Goal: Task Accomplishment & Management: Use online tool/utility

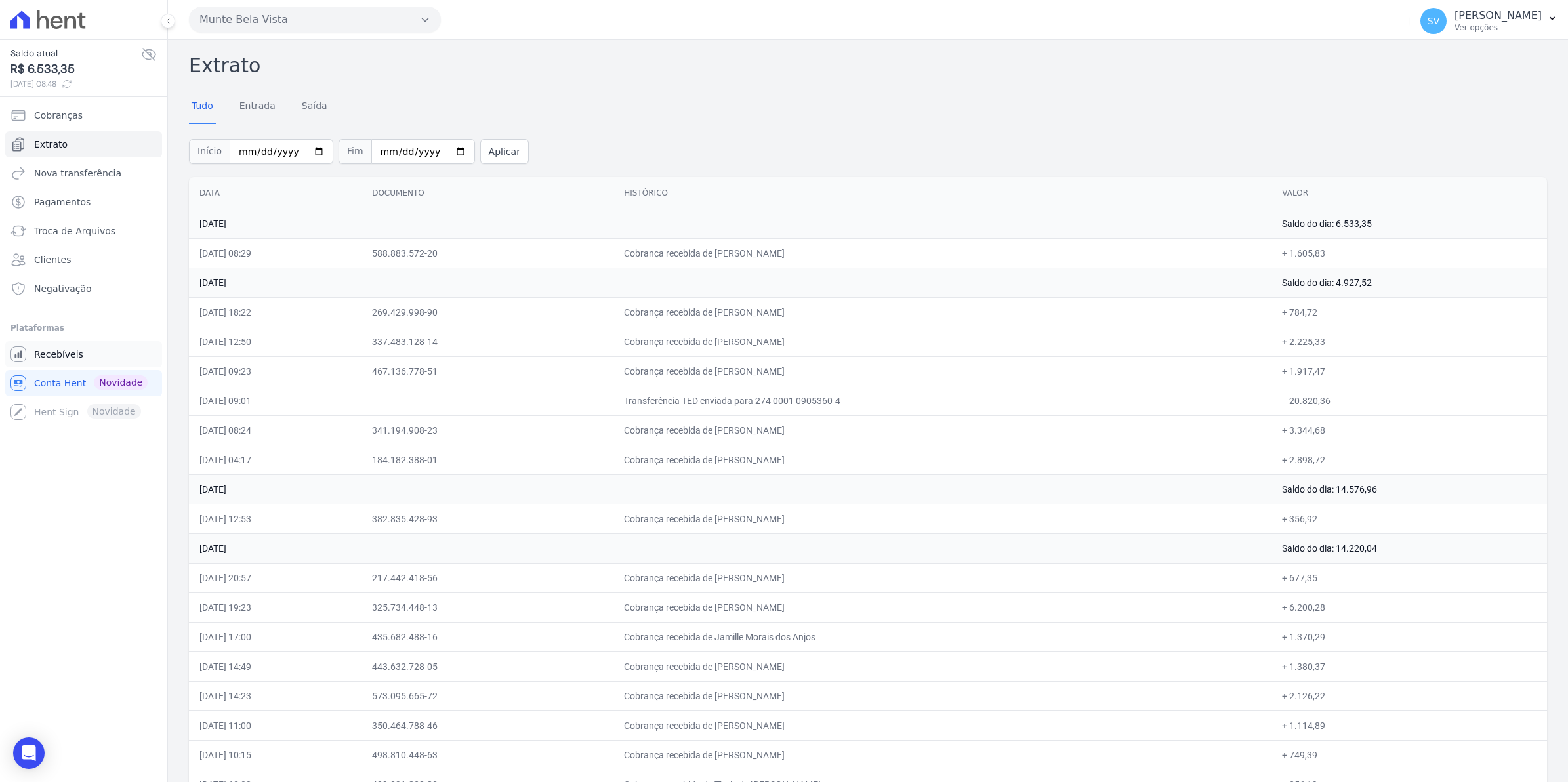
click at [54, 359] on span "Recebíveis" at bounding box center [59, 354] width 49 height 13
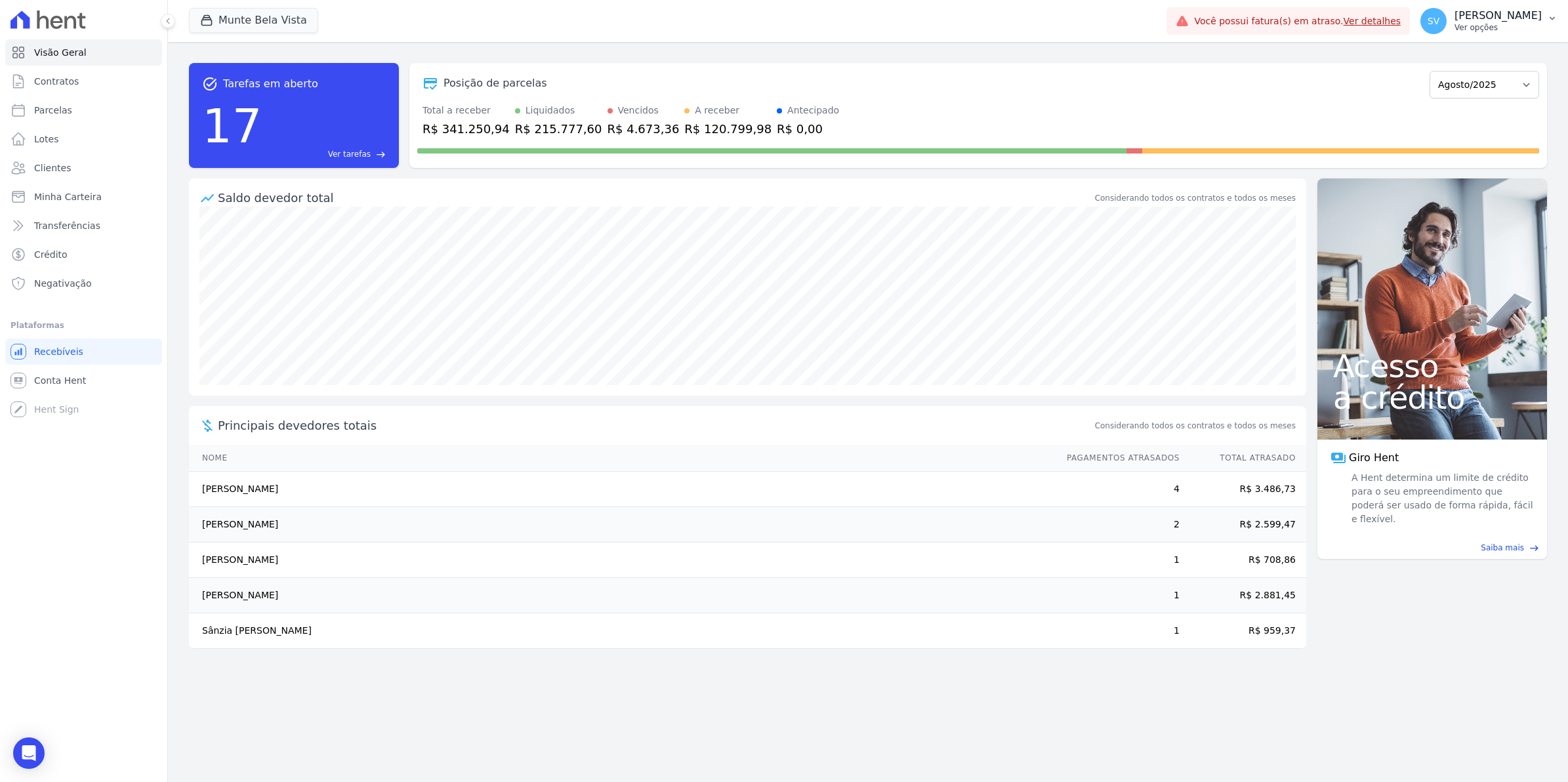
click at [1446, 25] on span "SV" at bounding box center [1433, 21] width 27 height 27
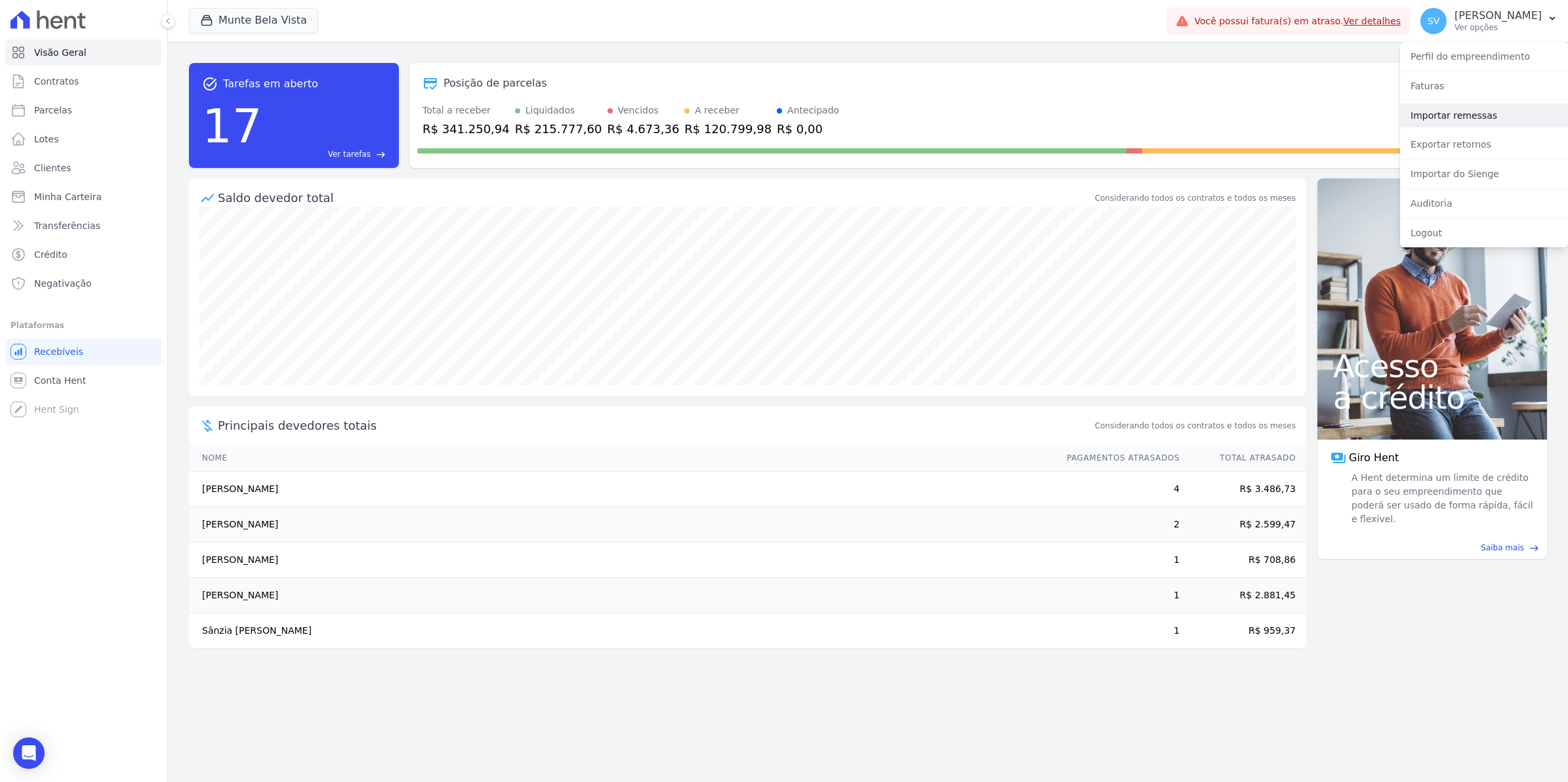
click at [1451, 119] on link "Importar remessas" at bounding box center [1483, 115] width 168 height 24
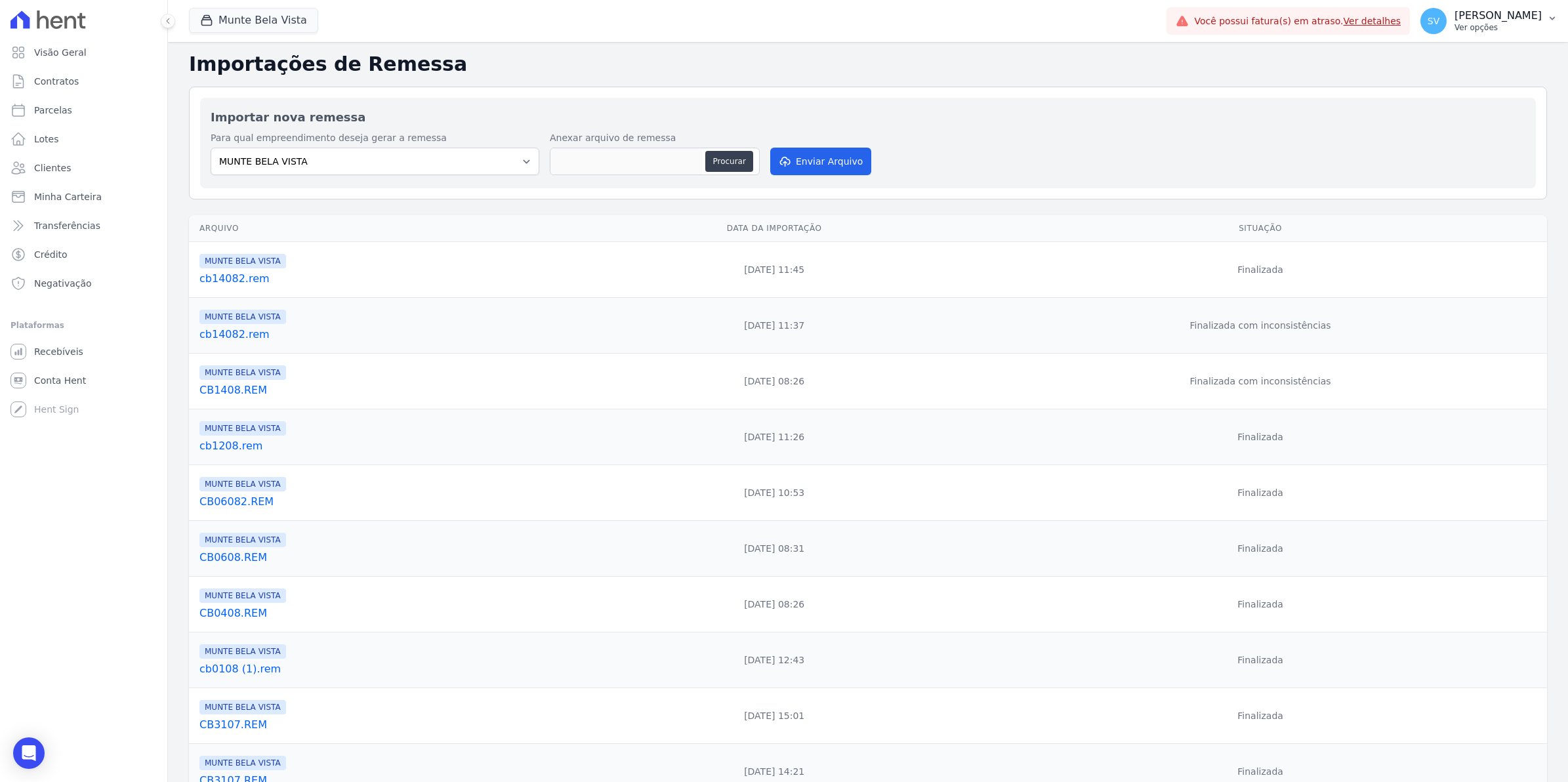
click at [1439, 21] on span "SV" at bounding box center [1433, 21] width 12 height 9
click at [1428, 147] on link "Exportar retornos" at bounding box center [1483, 145] width 168 height 24
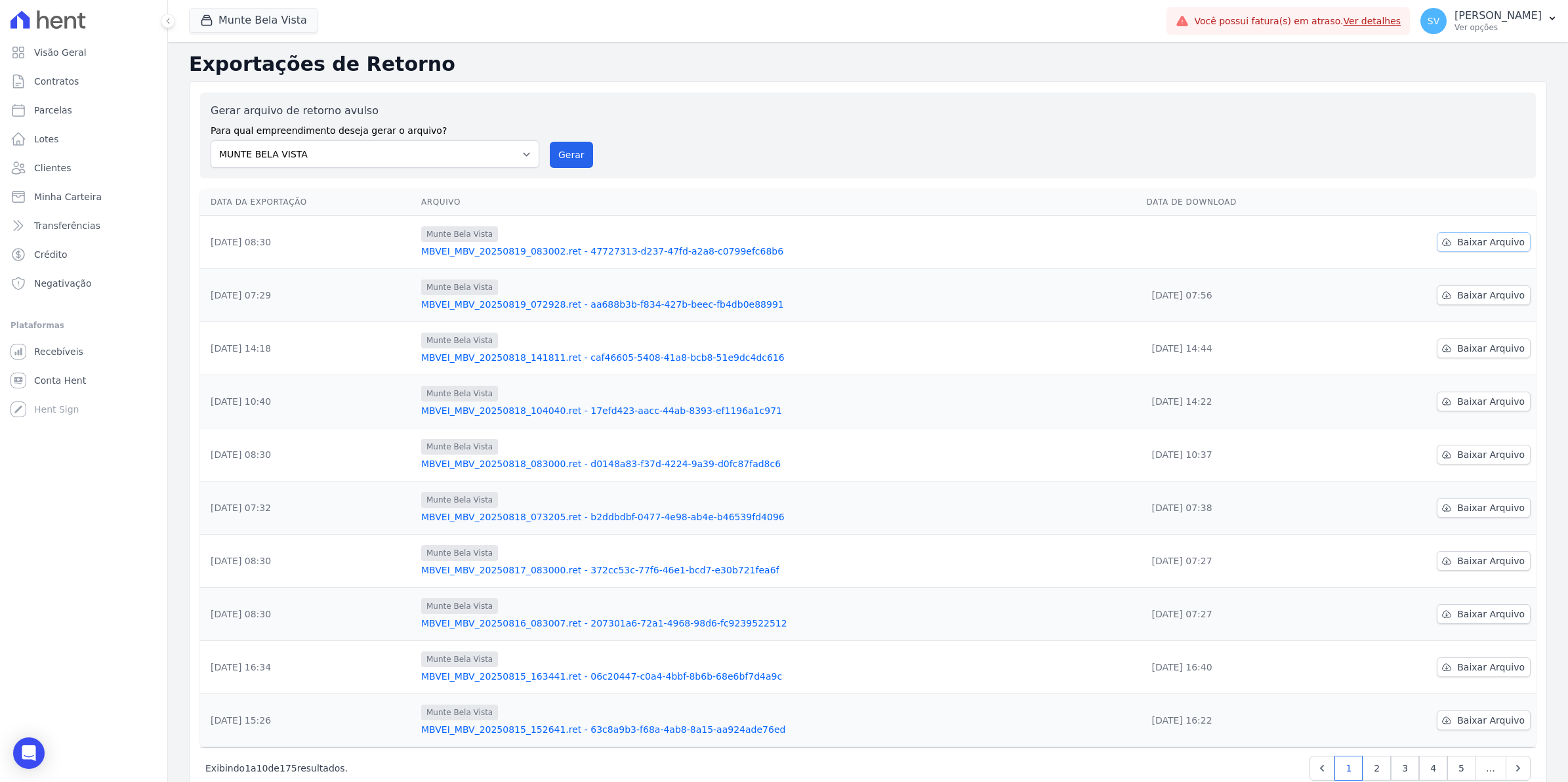
click at [1486, 237] on span "Baixar Arquivo" at bounding box center [1490, 242] width 68 height 13
click at [1499, 246] on span "Baixar Arquivo" at bounding box center [1490, 242] width 68 height 13
click at [785, 121] on div "Gerar arquivo de retorno avulso Para qual empreendimento deseja gerar o arquivo…" at bounding box center [867, 136] width 1314 height 65
click at [49, 378] on span "Conta Hent" at bounding box center [60, 380] width 52 height 13
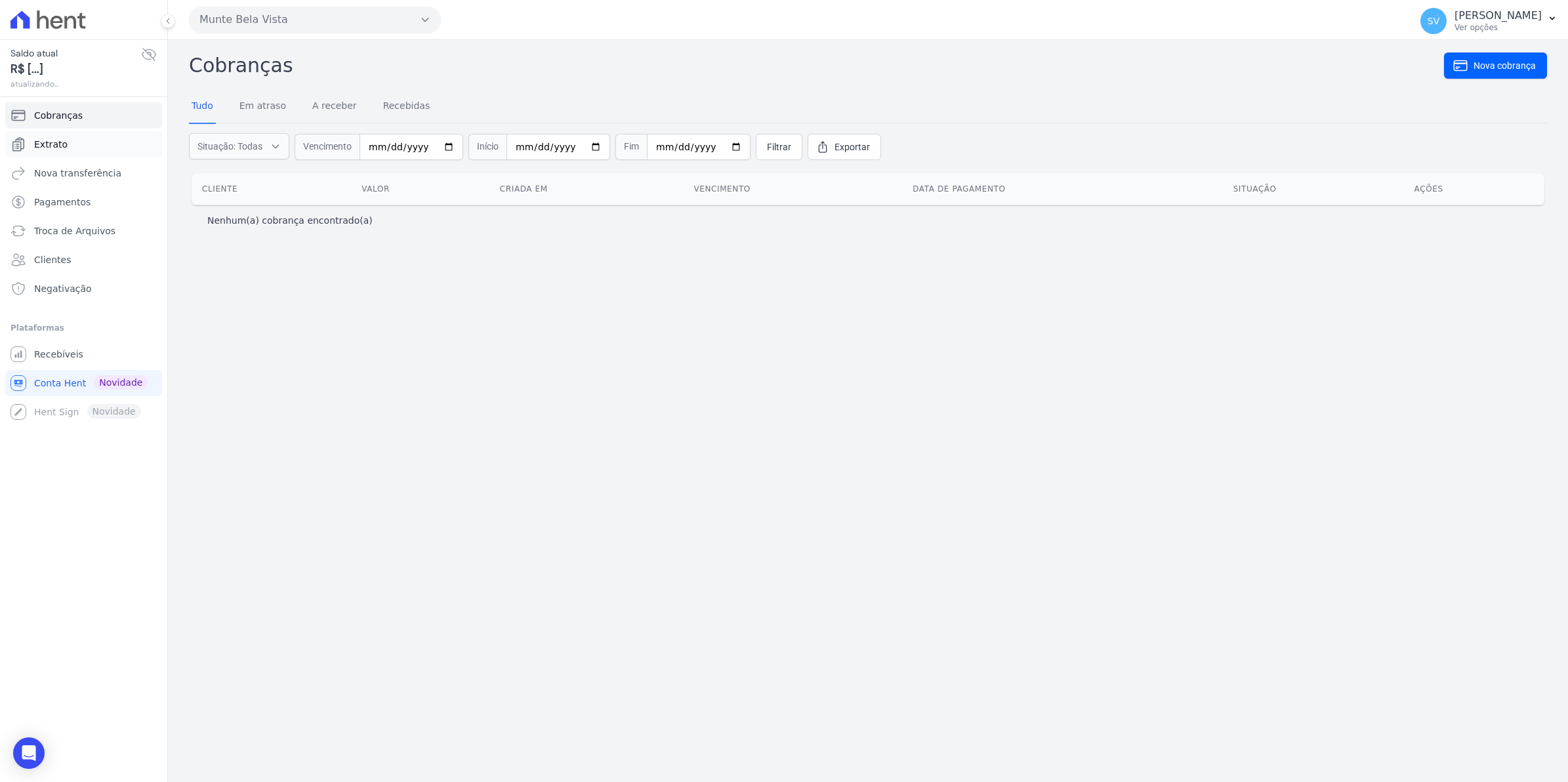
click at [70, 148] on link "Extrato" at bounding box center [83, 144] width 156 height 27
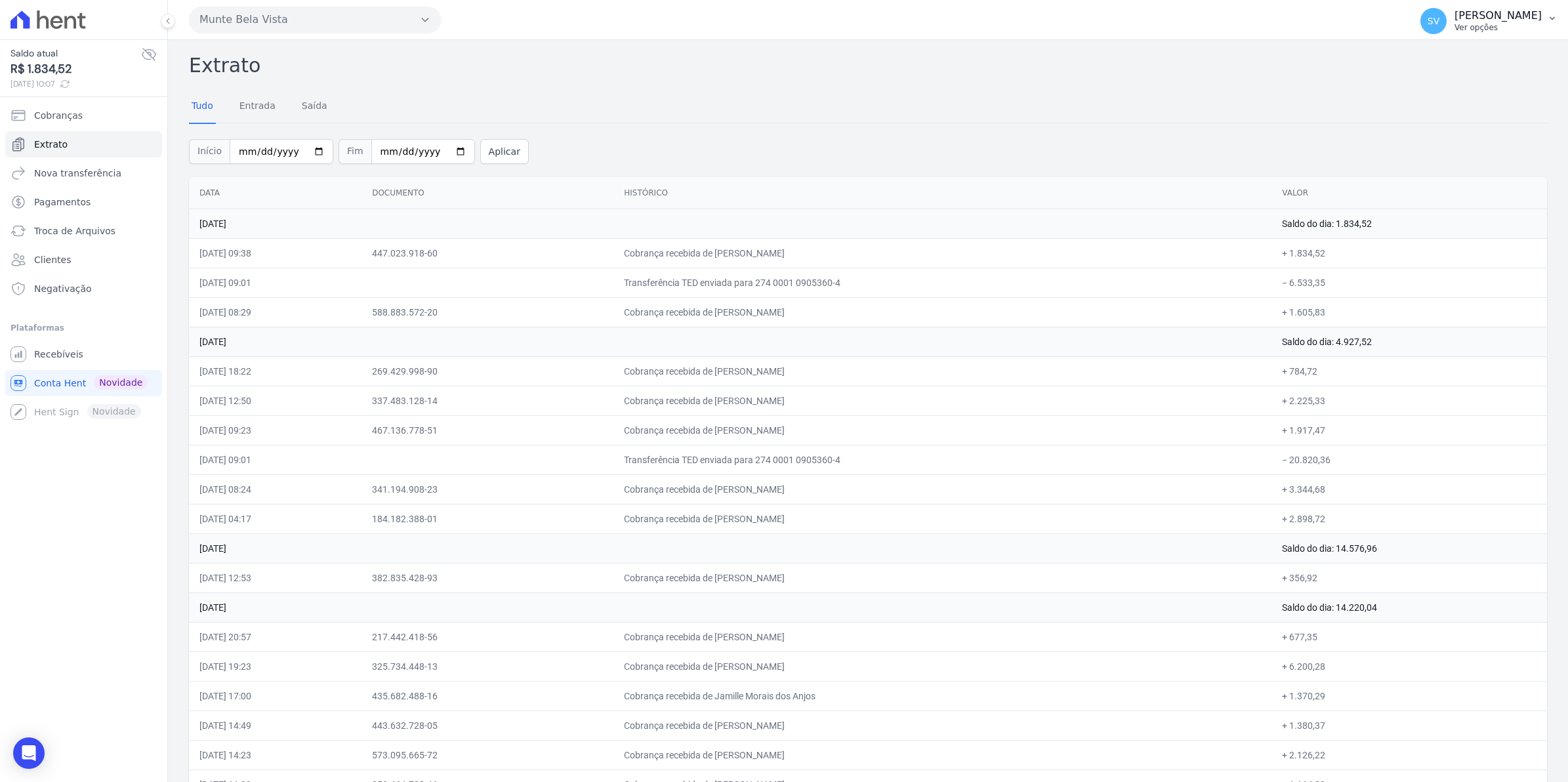
click at [1446, 27] on span "SV" at bounding box center [1433, 21] width 27 height 27
click at [84, 358] on link "Recebíveis" at bounding box center [83, 354] width 156 height 27
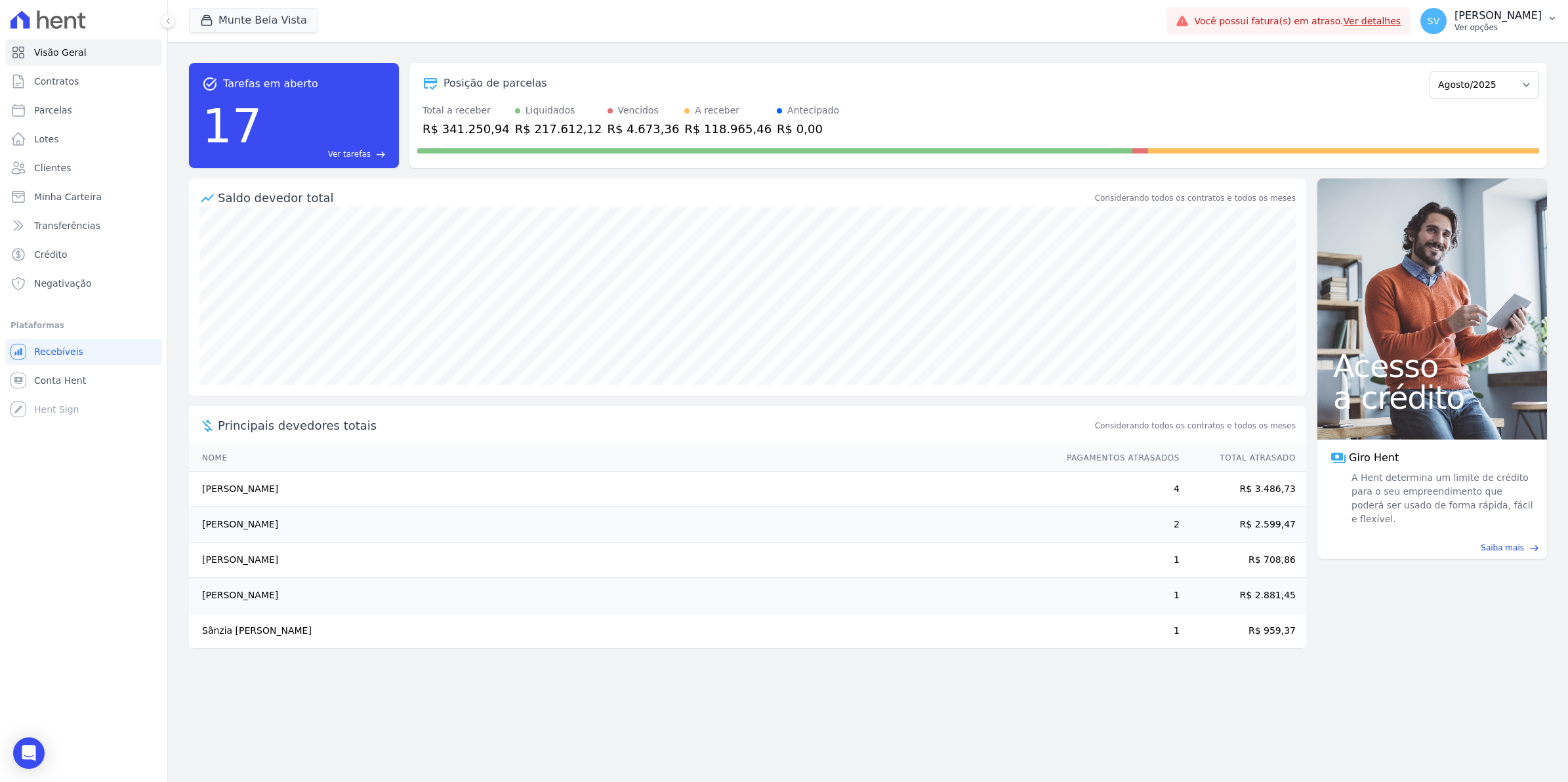
click at [1439, 24] on span "SV" at bounding box center [1433, 21] width 12 height 9
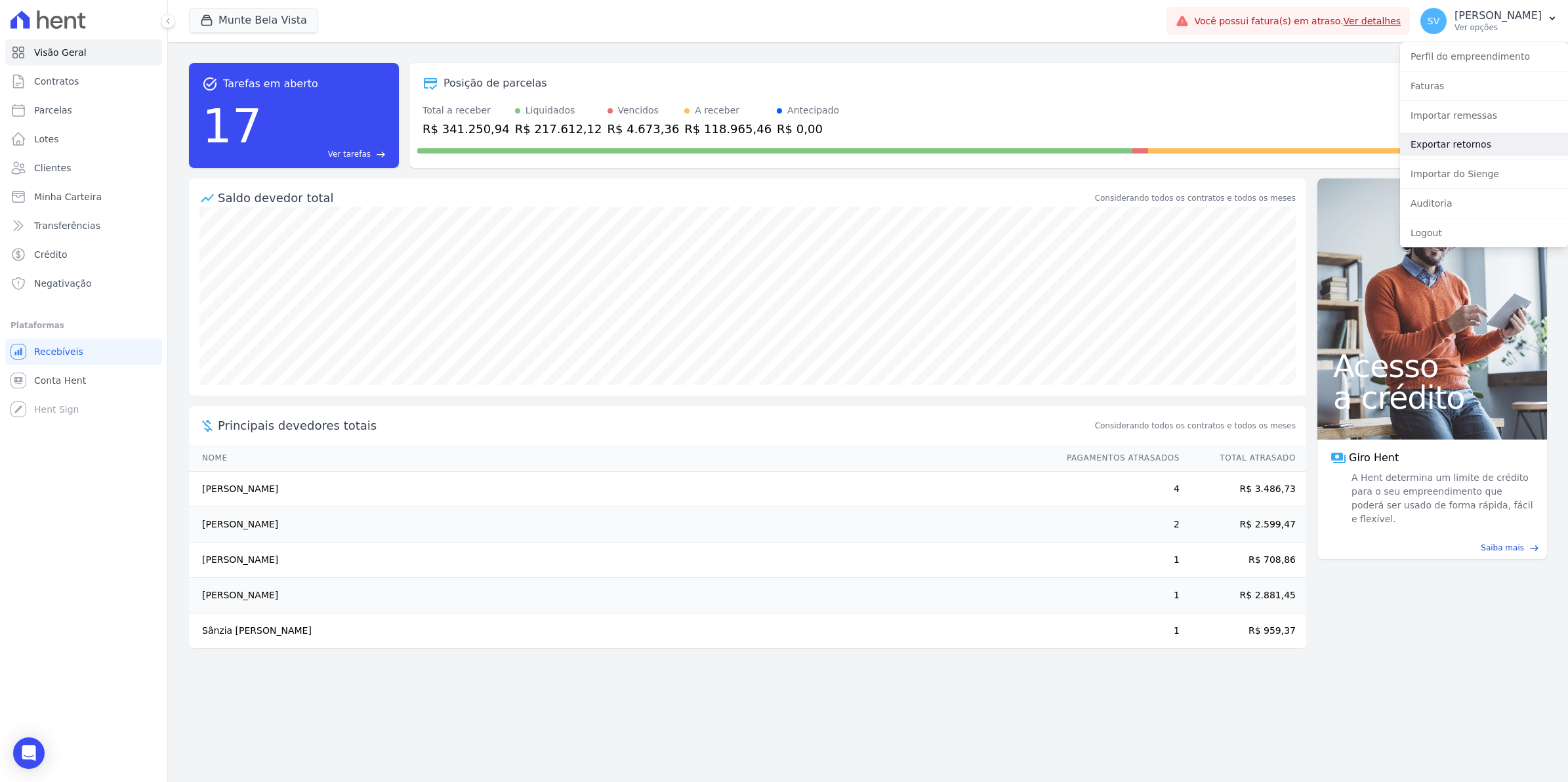
click at [1437, 145] on link "Exportar retornos" at bounding box center [1483, 145] width 168 height 24
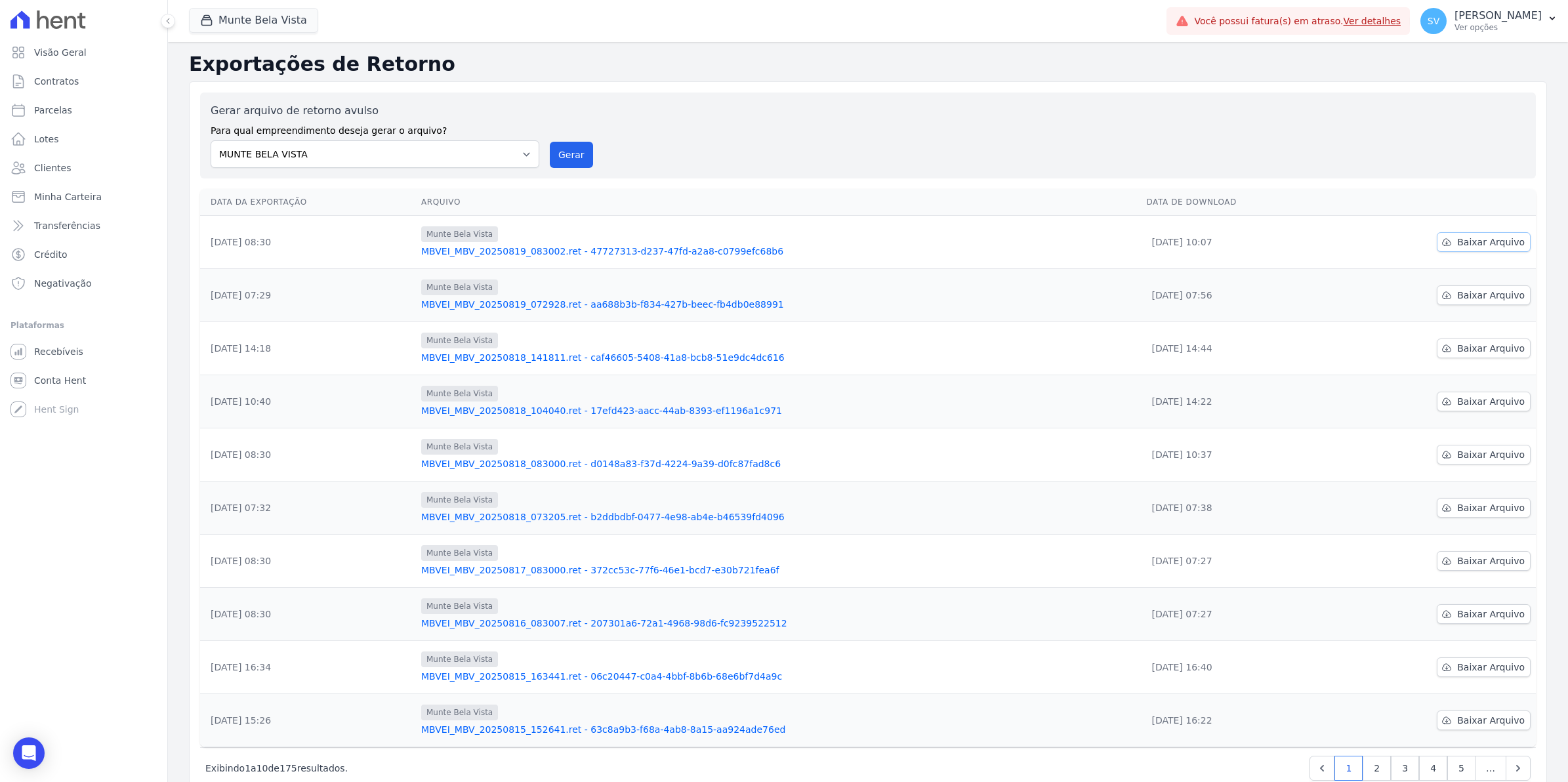
click at [1467, 248] on span "Baixar Arquivo" at bounding box center [1490, 242] width 68 height 13
drag, startPoint x: 569, startPoint y: 151, endPoint x: 859, endPoint y: 139, distance: 290.2
click at [569, 151] on button "Gerar" at bounding box center [571, 154] width 43 height 27
click at [1470, 297] on span "Baixar Arquivo" at bounding box center [1490, 295] width 68 height 13
click at [1074, 138] on div "Gerar arquivo de retorno avulso Para qual empreendimento deseja gerar o arquivo…" at bounding box center [867, 136] width 1314 height 65
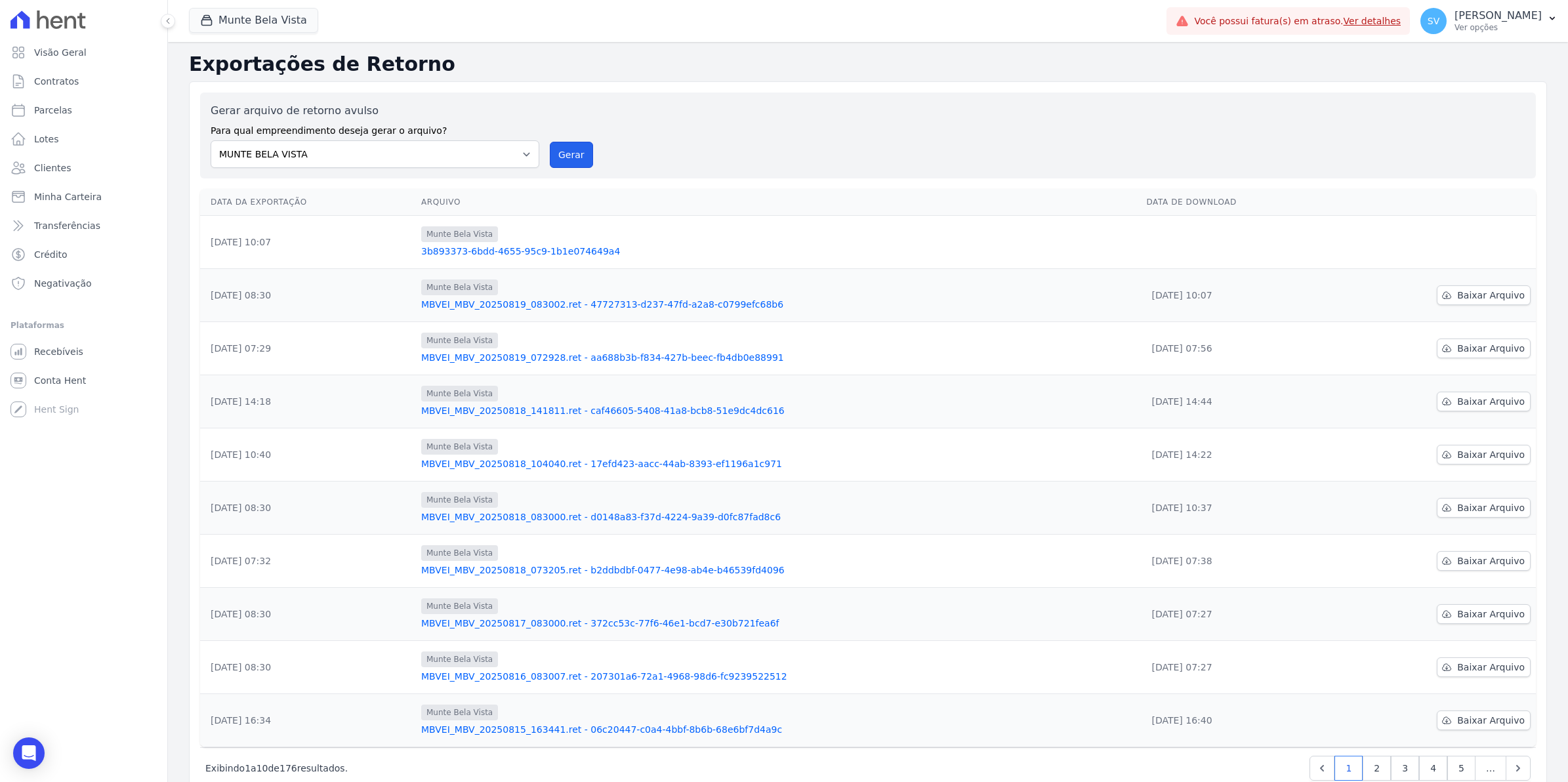
click at [569, 152] on button "Gerar" at bounding box center [571, 154] width 43 height 27
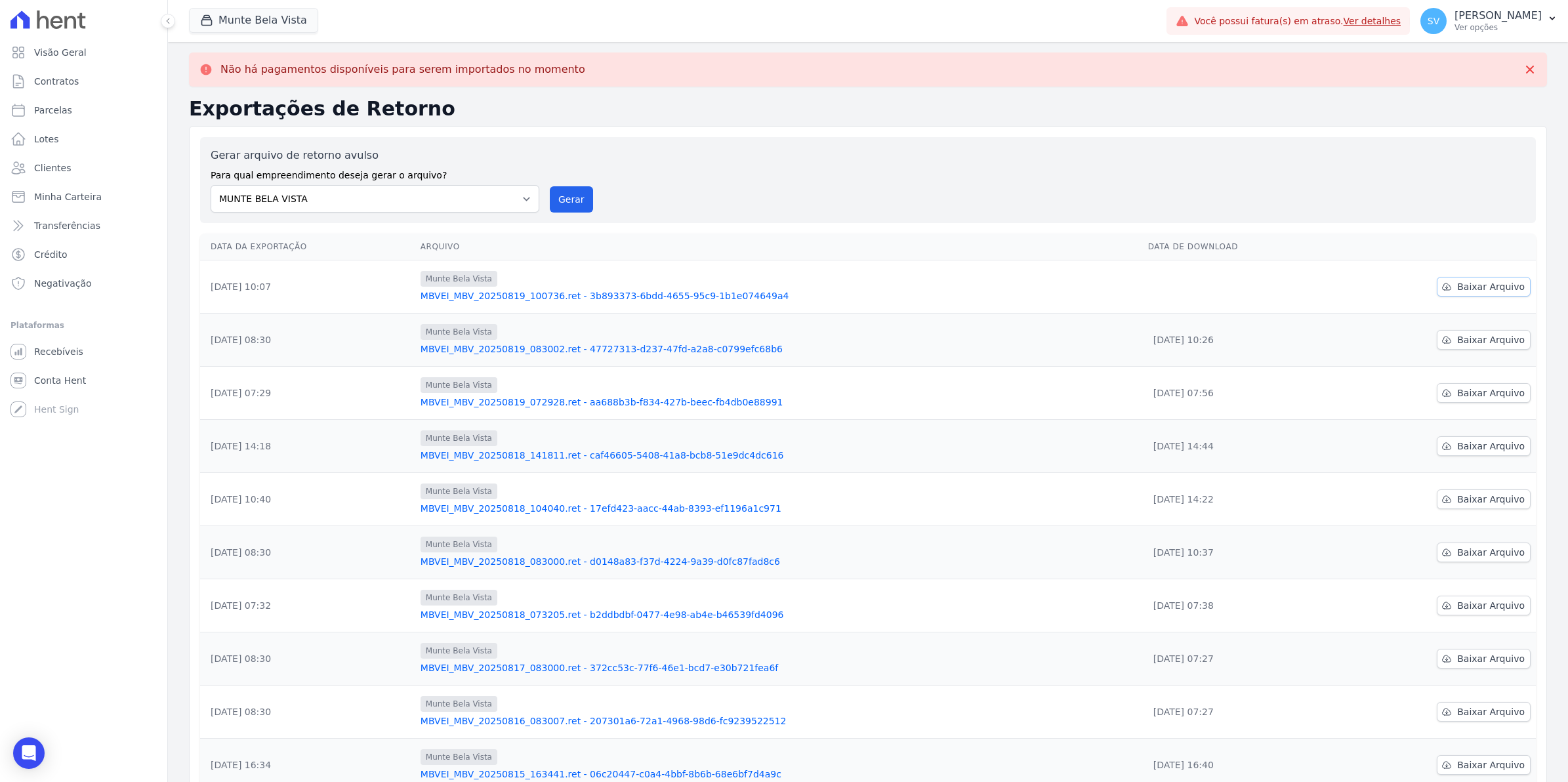
click at [1458, 289] on span "Baixar Arquivo" at bounding box center [1490, 286] width 68 height 13
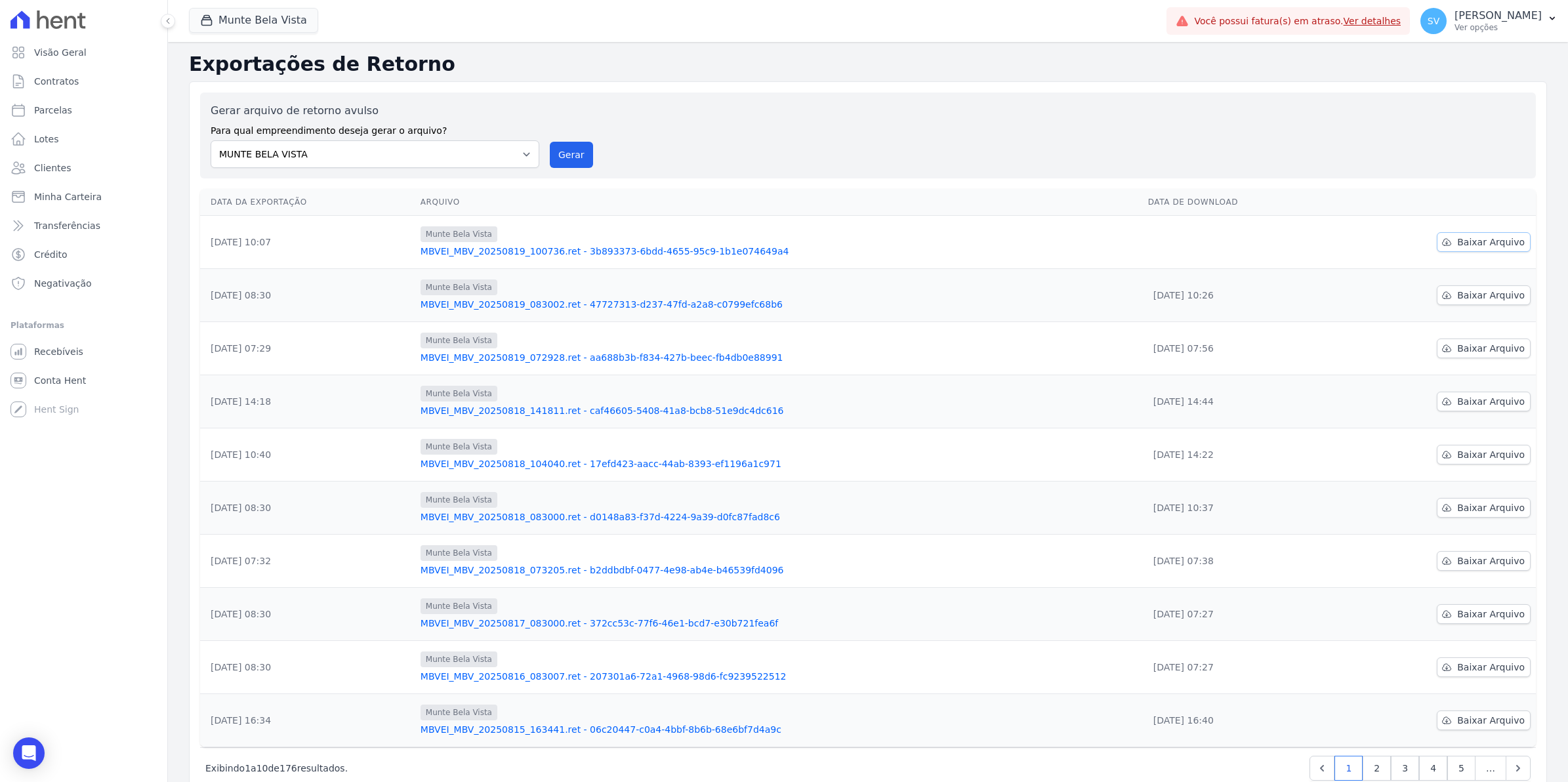
click at [1481, 244] on span "Baixar Arquivo" at bounding box center [1490, 242] width 68 height 13
click at [74, 376] on span "Conta Hent" at bounding box center [60, 380] width 52 height 13
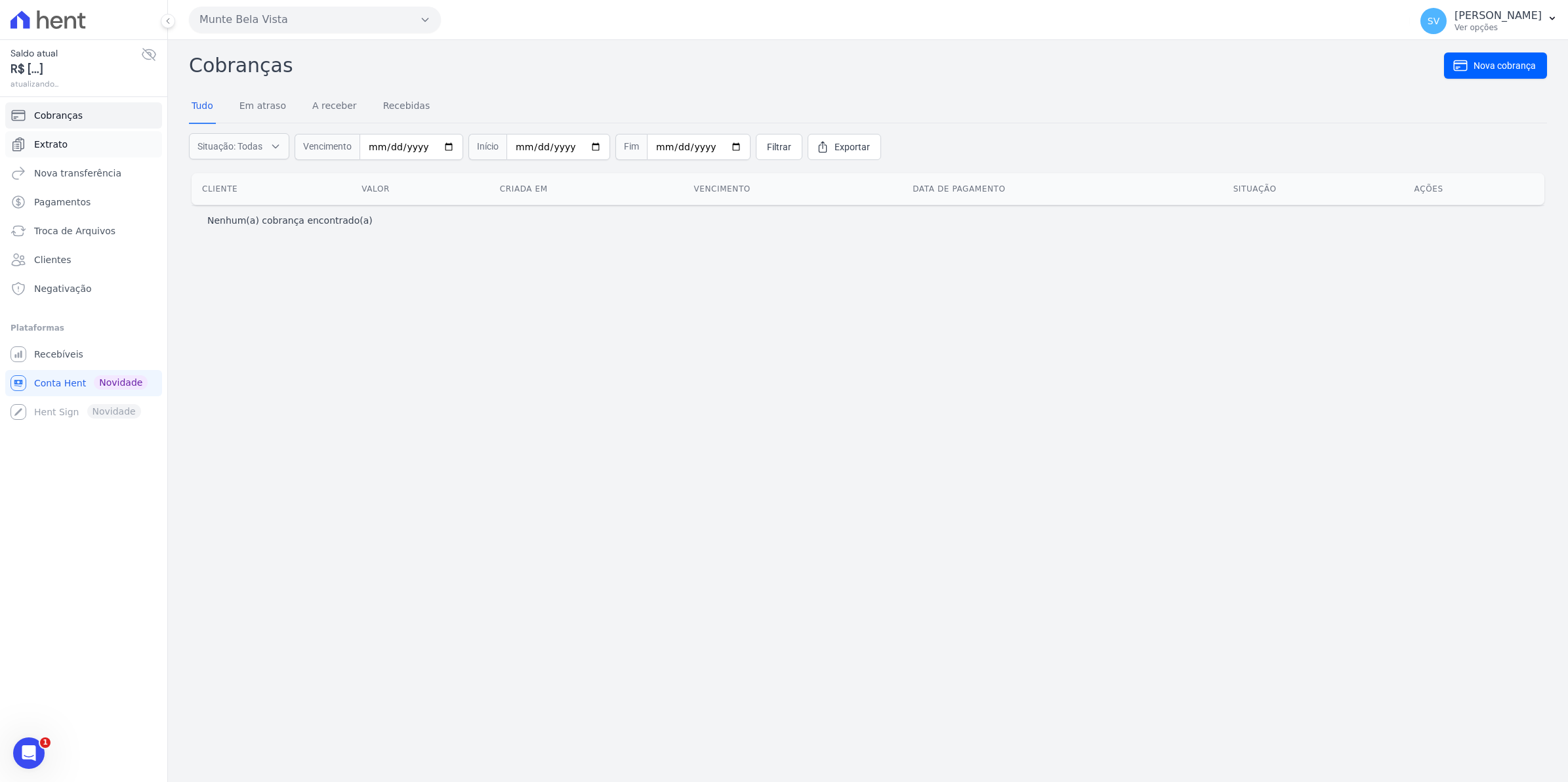
click at [69, 138] on link "Extrato" at bounding box center [83, 144] width 156 height 27
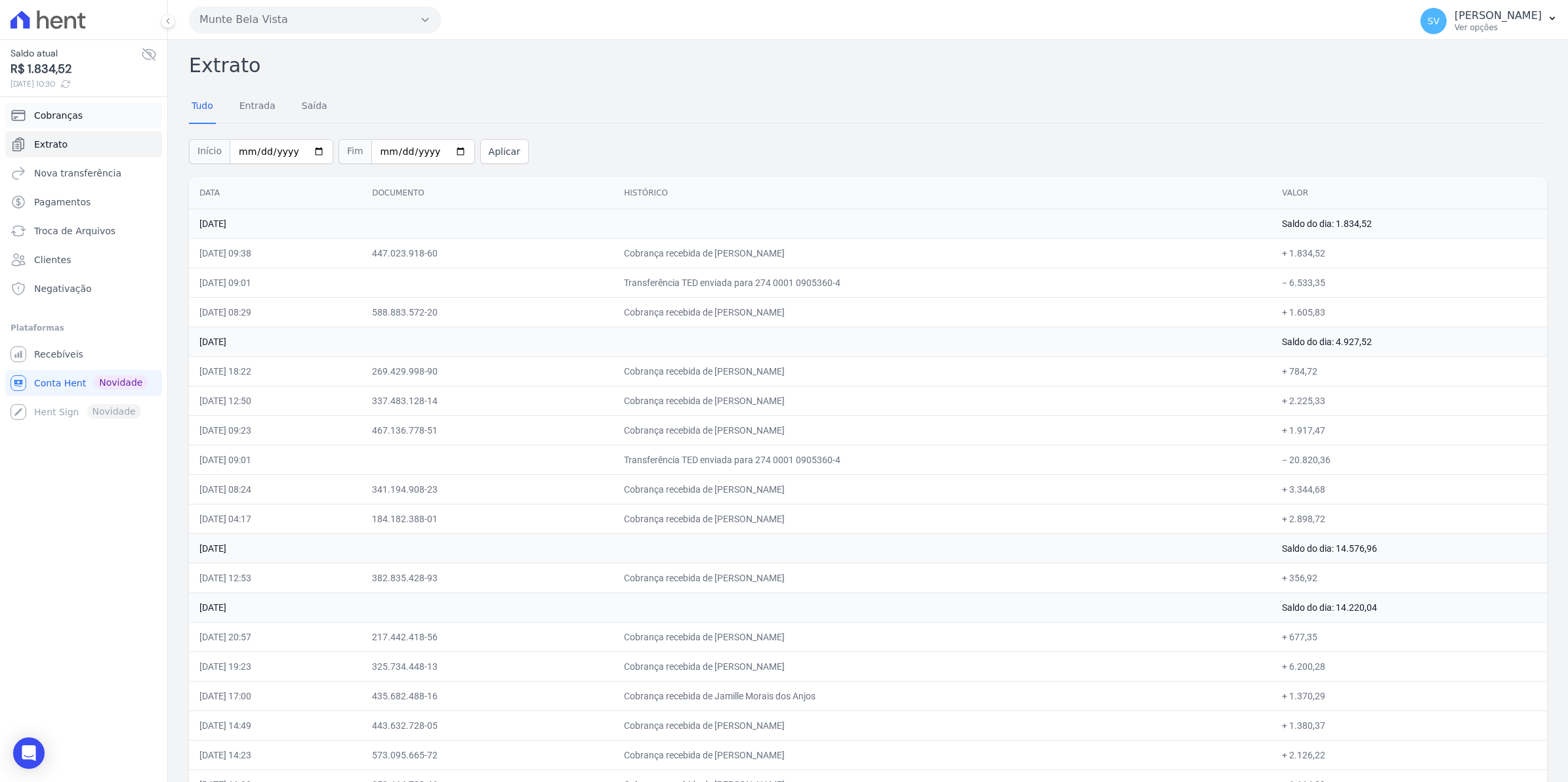
click at [73, 117] on span "Cobranças" at bounding box center [58, 115] width 48 height 13
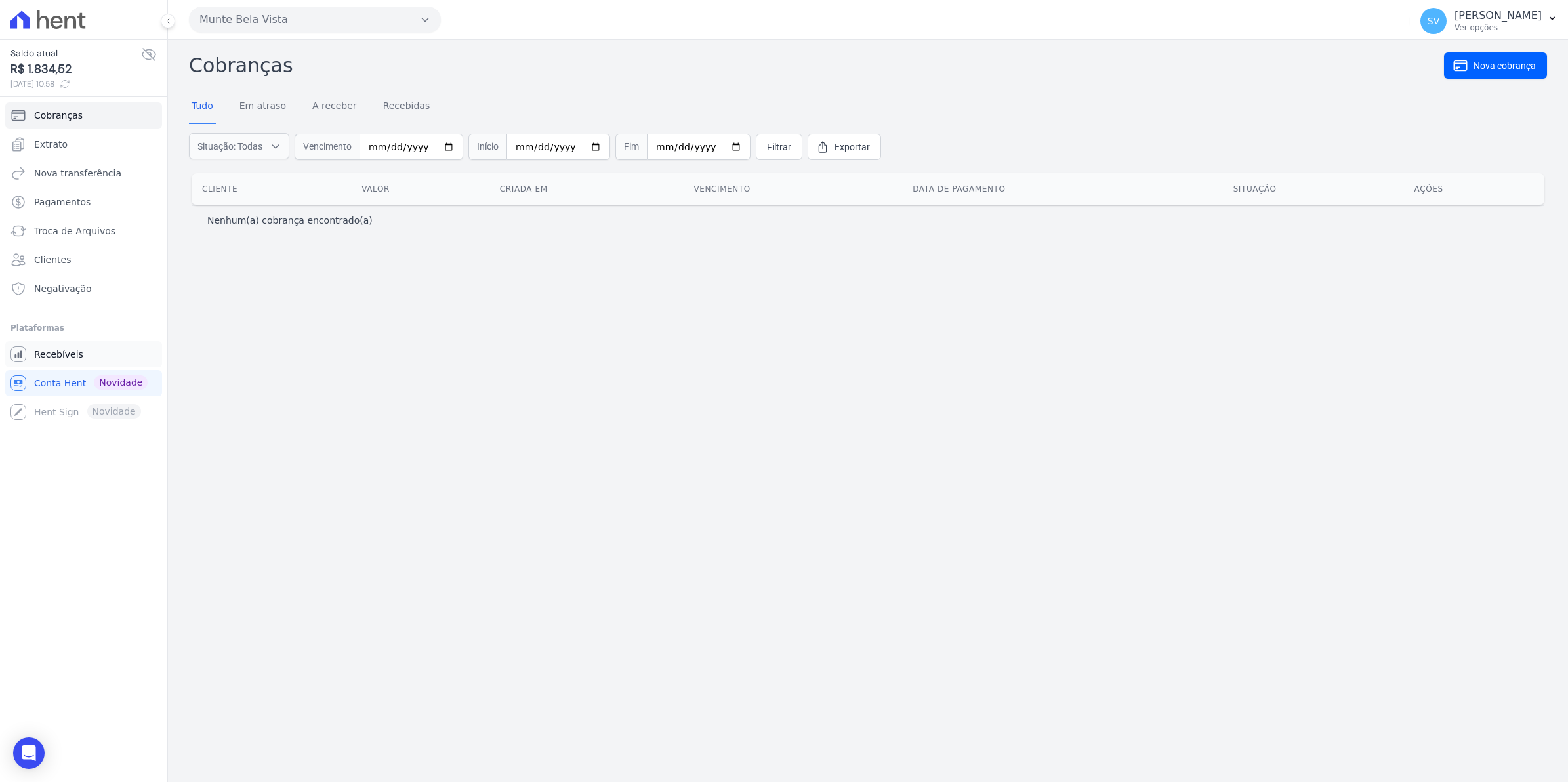
click at [56, 363] on link "Recebíveis" at bounding box center [83, 354] width 156 height 27
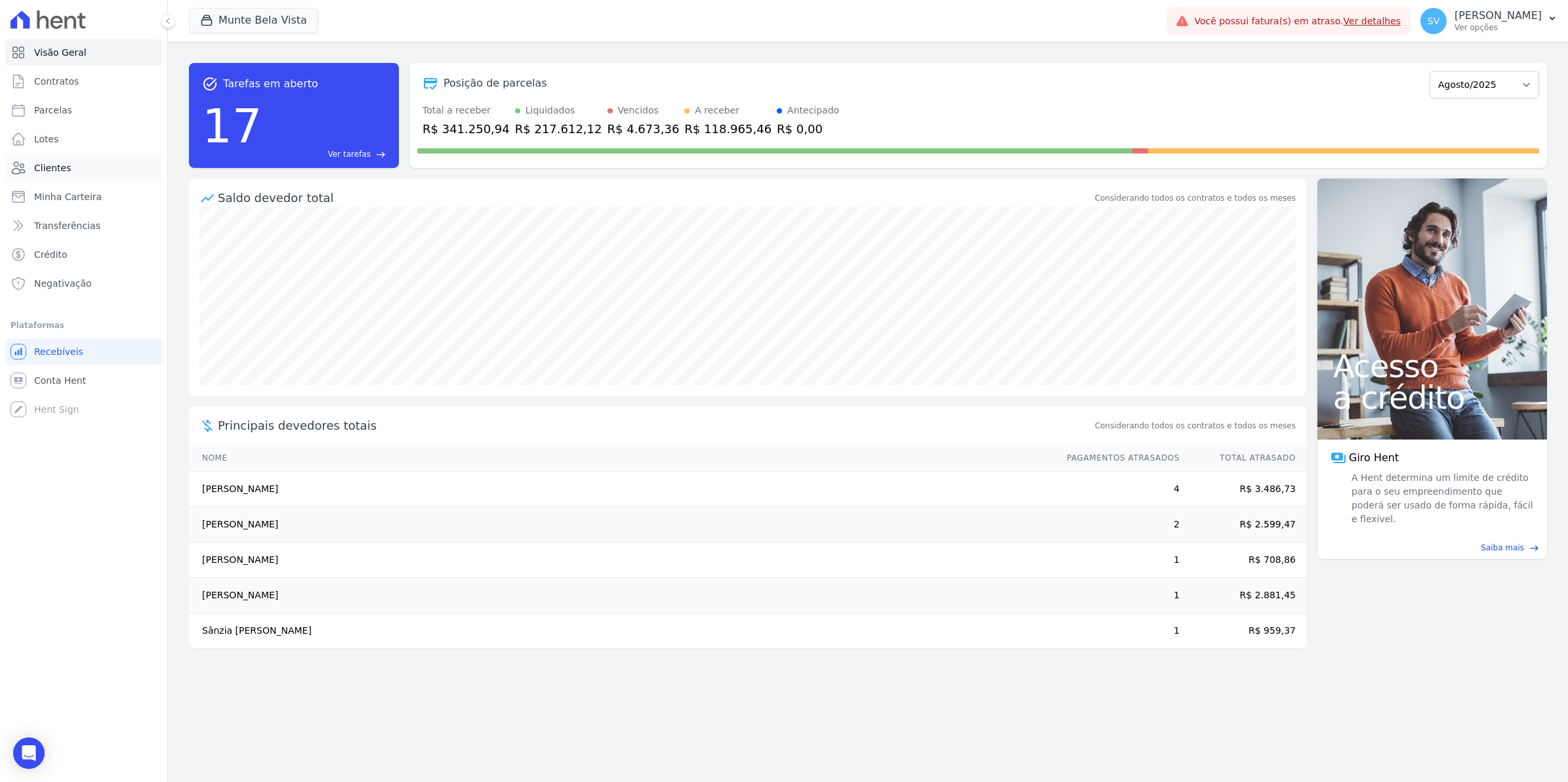
click at [62, 172] on span "Clientes" at bounding box center [52, 167] width 36 height 13
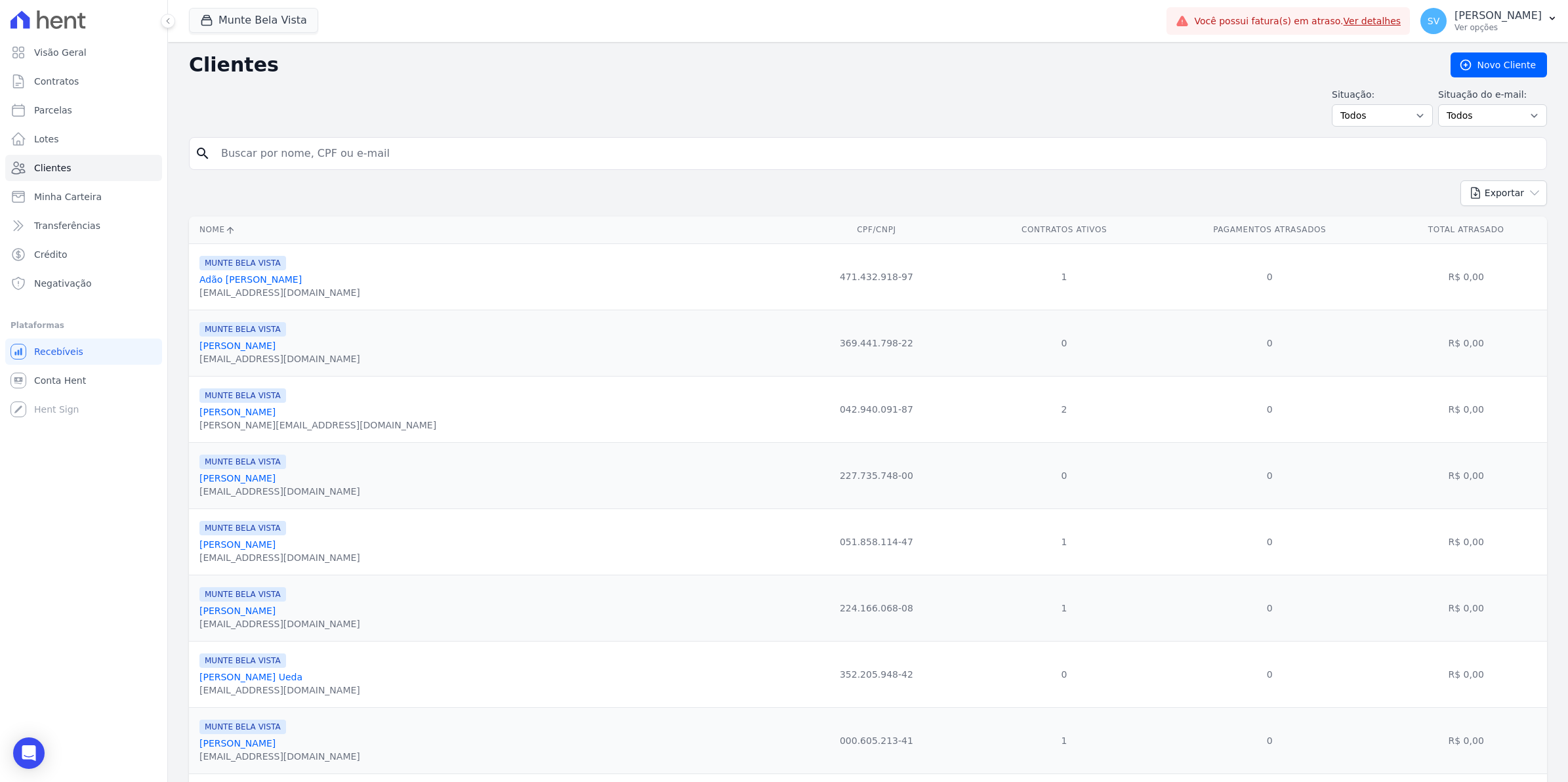
click at [264, 148] on input "search" at bounding box center [877, 153] width 1328 height 27
type input "evandro"
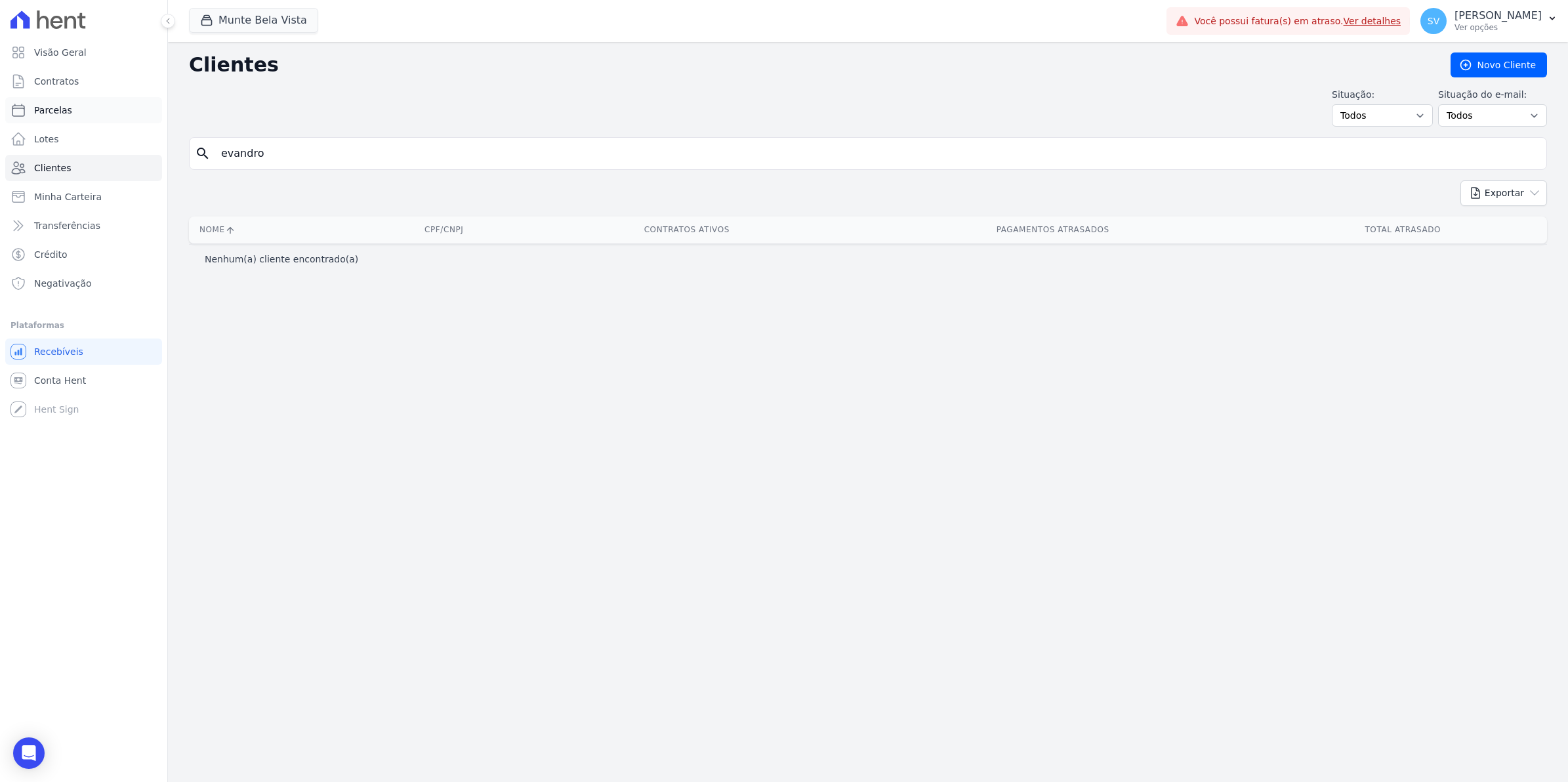
click at [46, 111] on span "Parcelas" at bounding box center [53, 109] width 38 height 13
select select
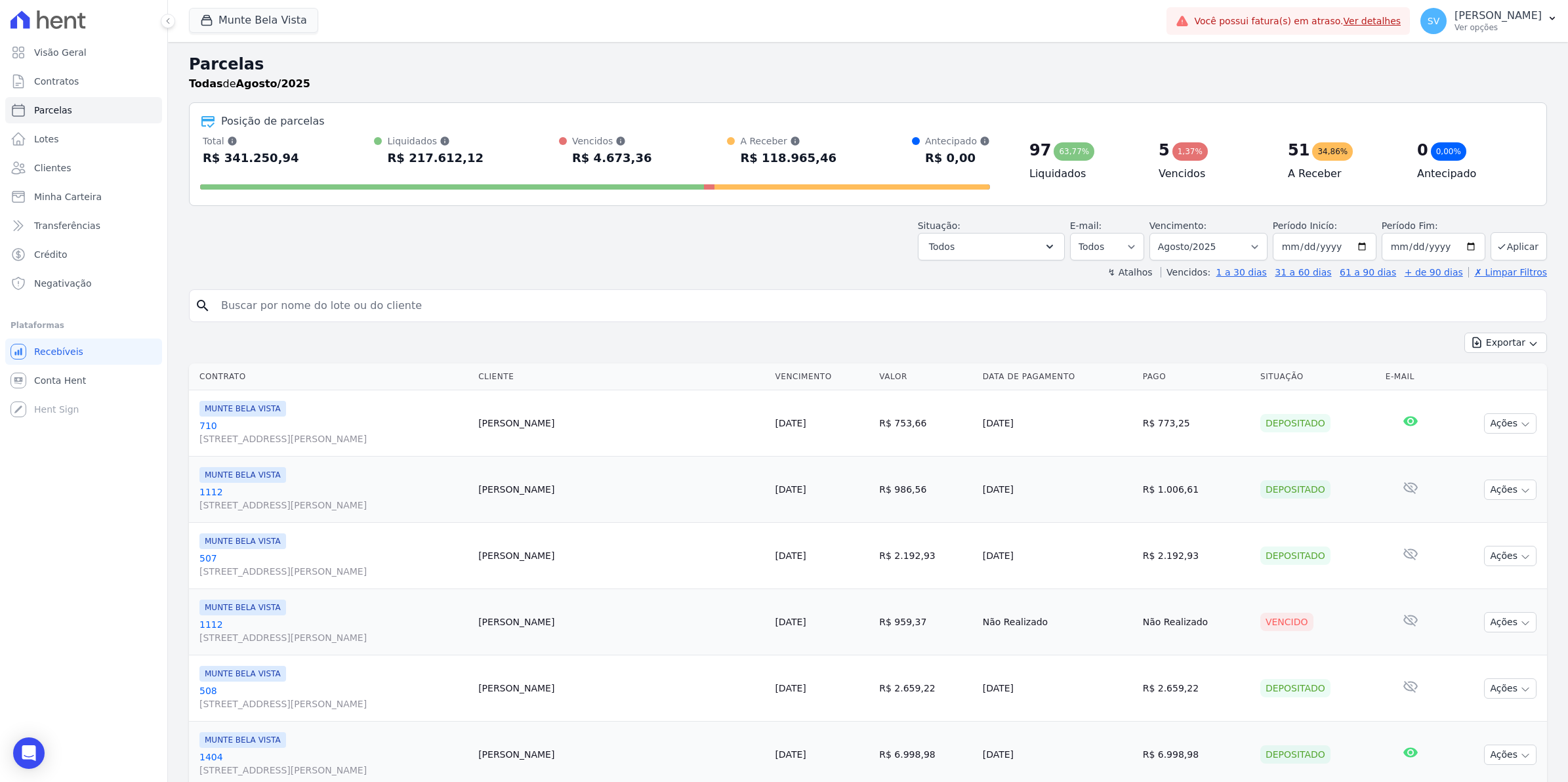
click at [313, 304] on input "search" at bounding box center [877, 306] width 1328 height 27
type input "EVANDRO"
select select
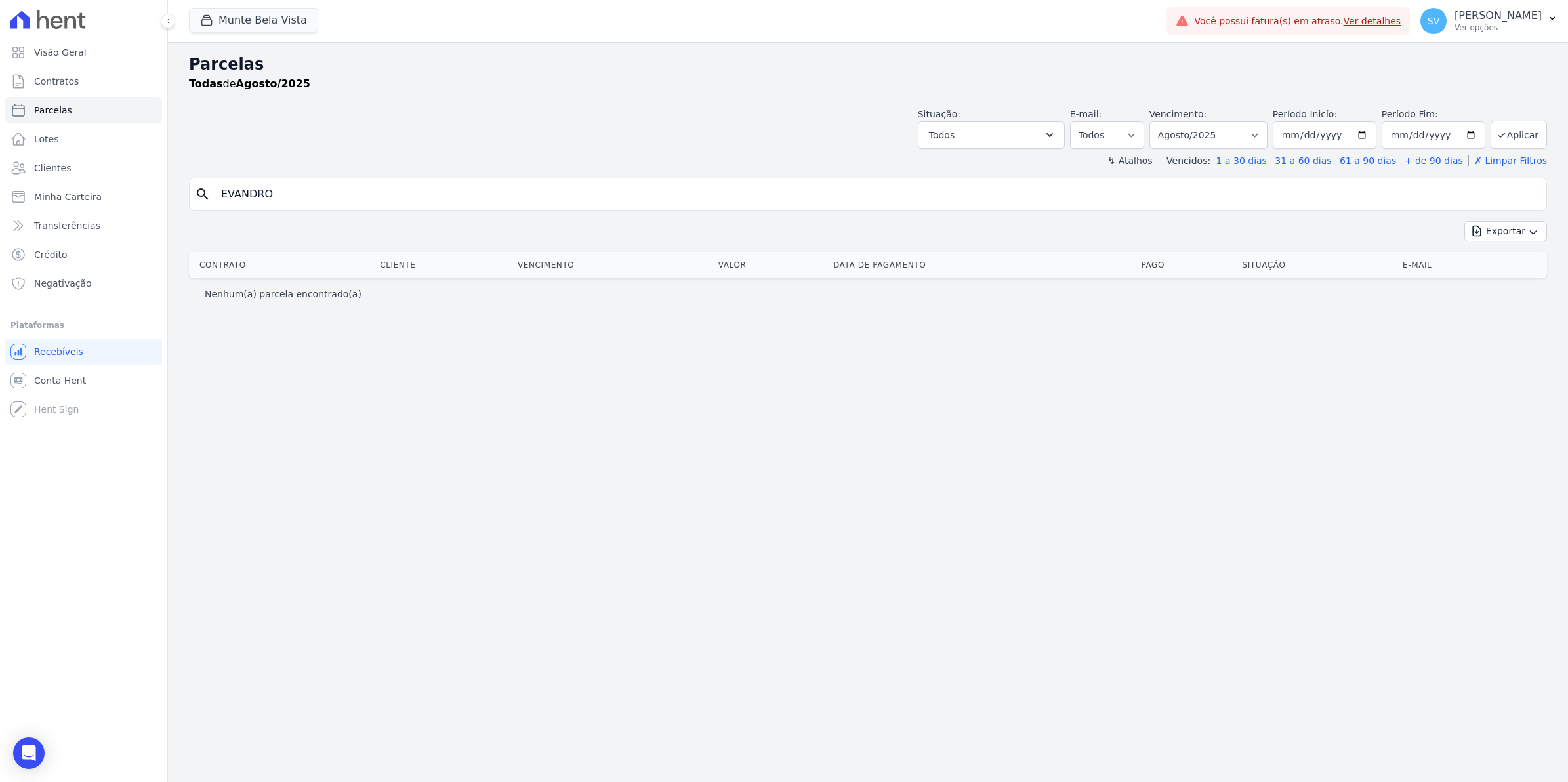
drag, startPoint x: 283, startPoint y: 189, endPoint x: 0, endPoint y: 253, distance: 290.1
click at [0, 253] on html "Visão Geral Contratos [GEOGRAPHIC_DATA] Lotes Clientes Minha Carteira Transferê…" at bounding box center [784, 391] width 1568 height 782
select select
